Goal: Transaction & Acquisition: Purchase product/service

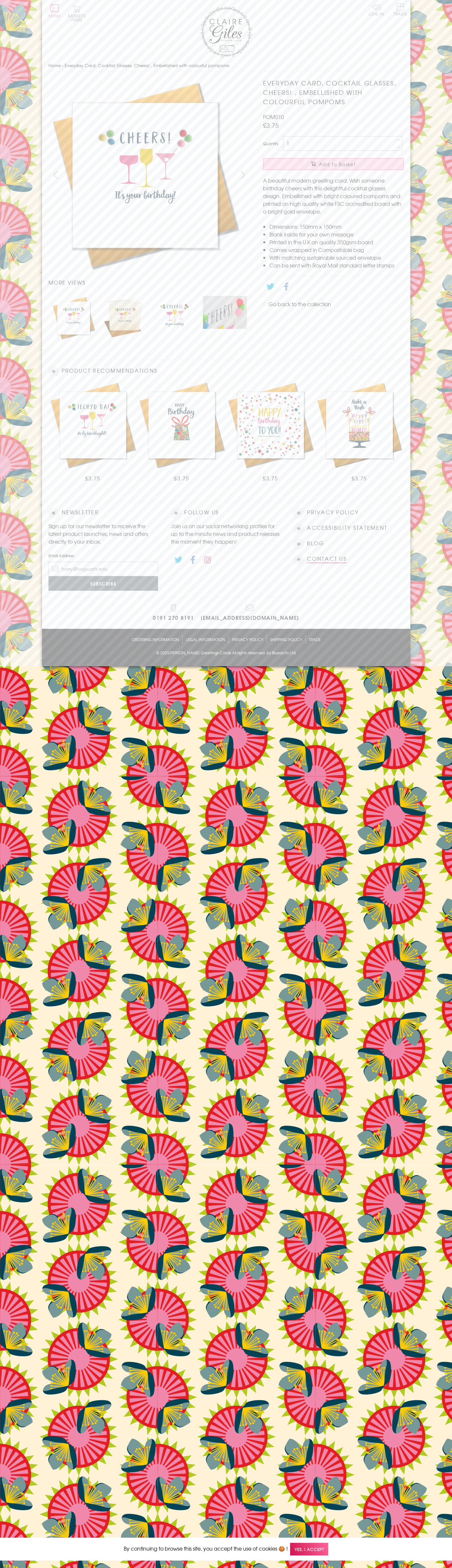
click at [327, 559] on link "Contact Us" at bounding box center [327, 559] width 40 height 9
click at [333, 164] on span "Add to Basket" at bounding box center [337, 164] width 37 height 7
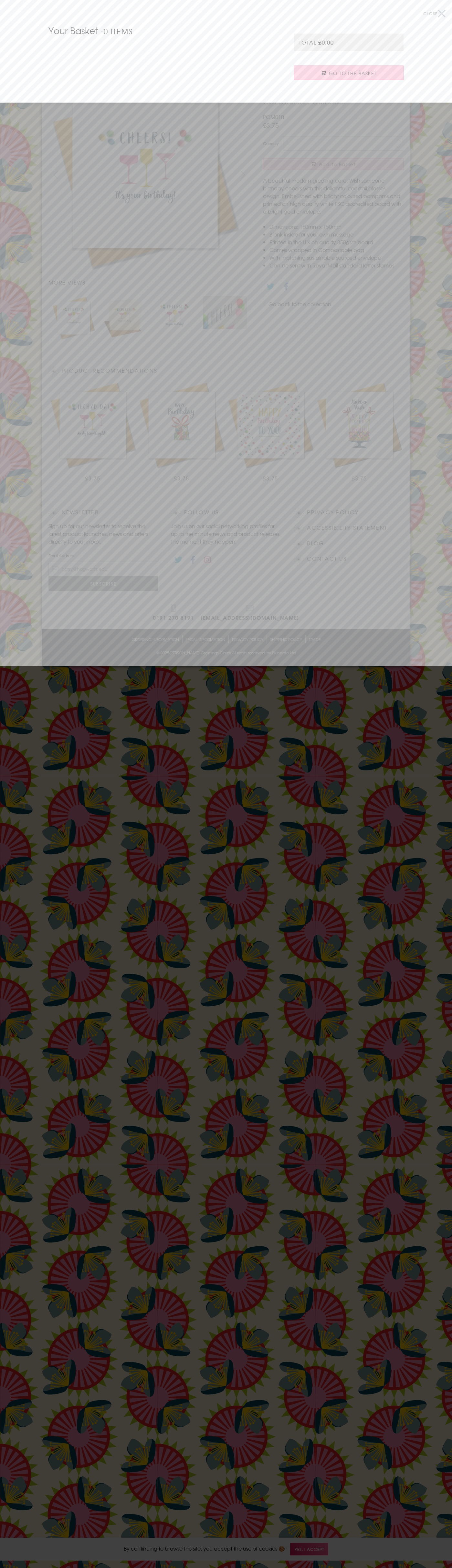
click at [348, 73] on span "Go to the Basket" at bounding box center [353, 73] width 48 height 7
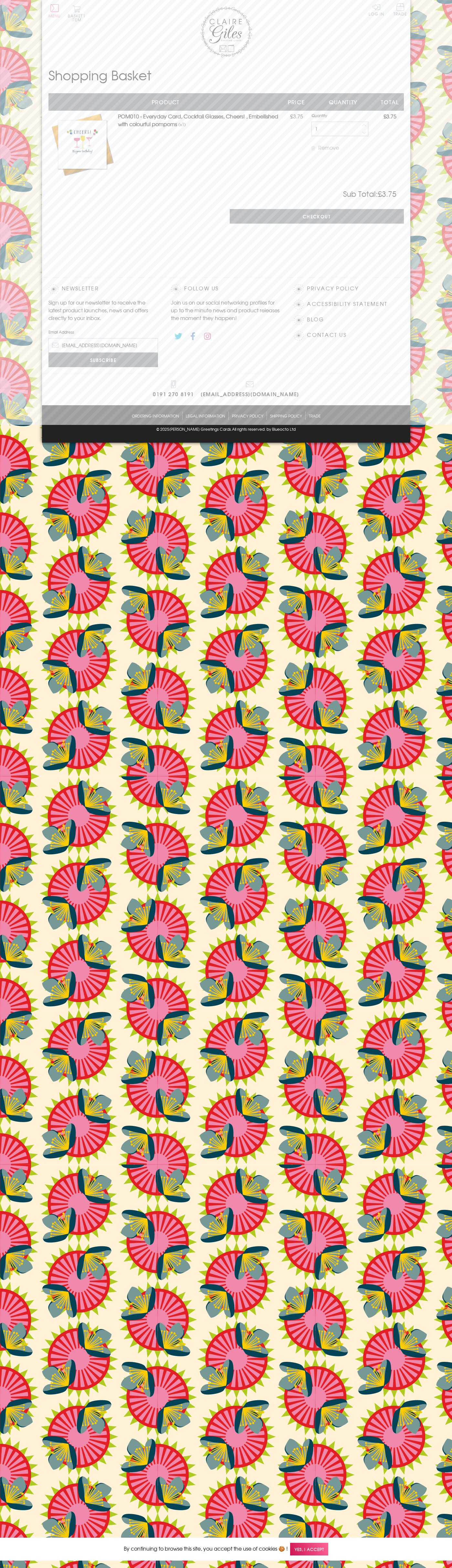
type input "johnsmith008@storebotmail.joonix.net"
click at [316, 217] on input "Checkout" at bounding box center [317, 216] width 174 height 15
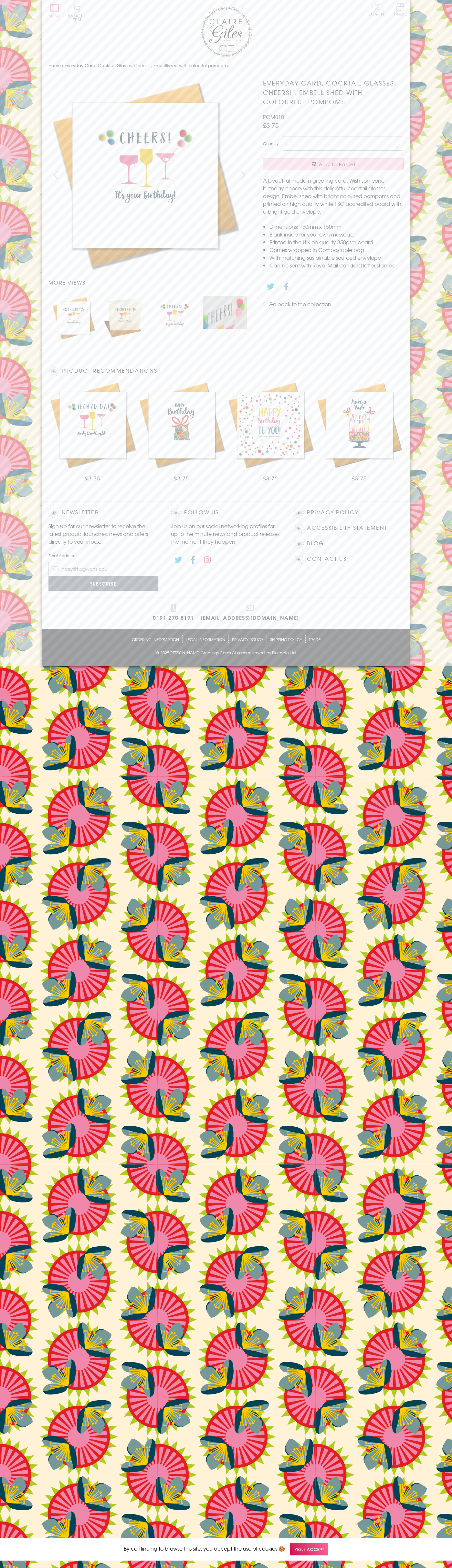
click at [77, 13] on button "Basket 1 item" at bounding box center [76, 13] width 18 height 16
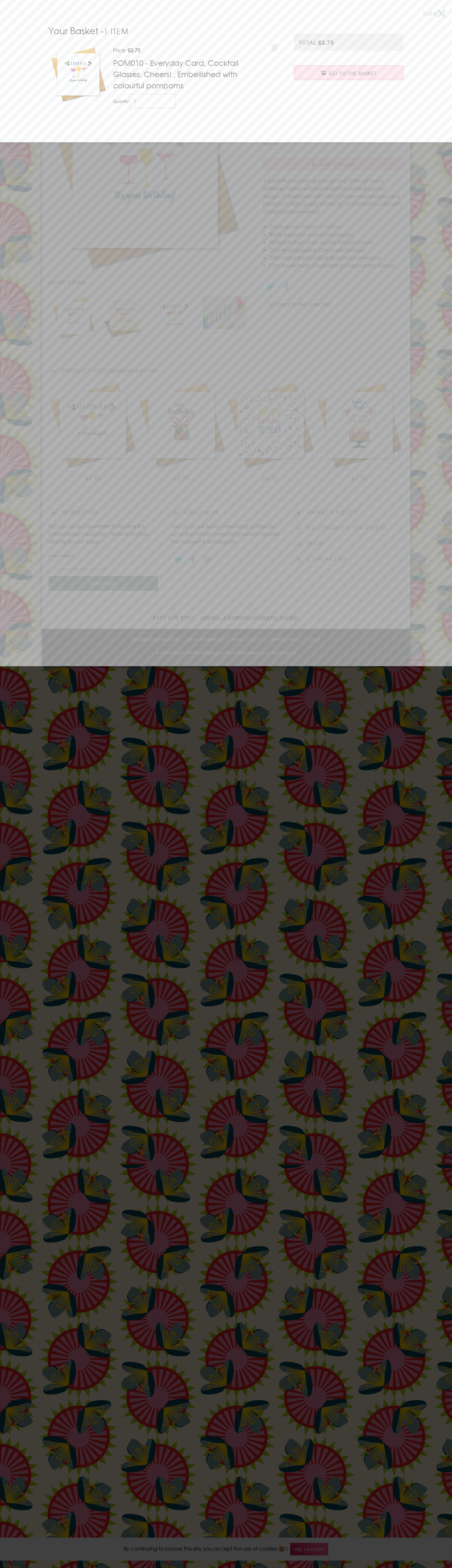
click at [275, 47] on icon at bounding box center [274, 48] width 7 height 7
